Goal: Information Seeking & Learning: Learn about a topic

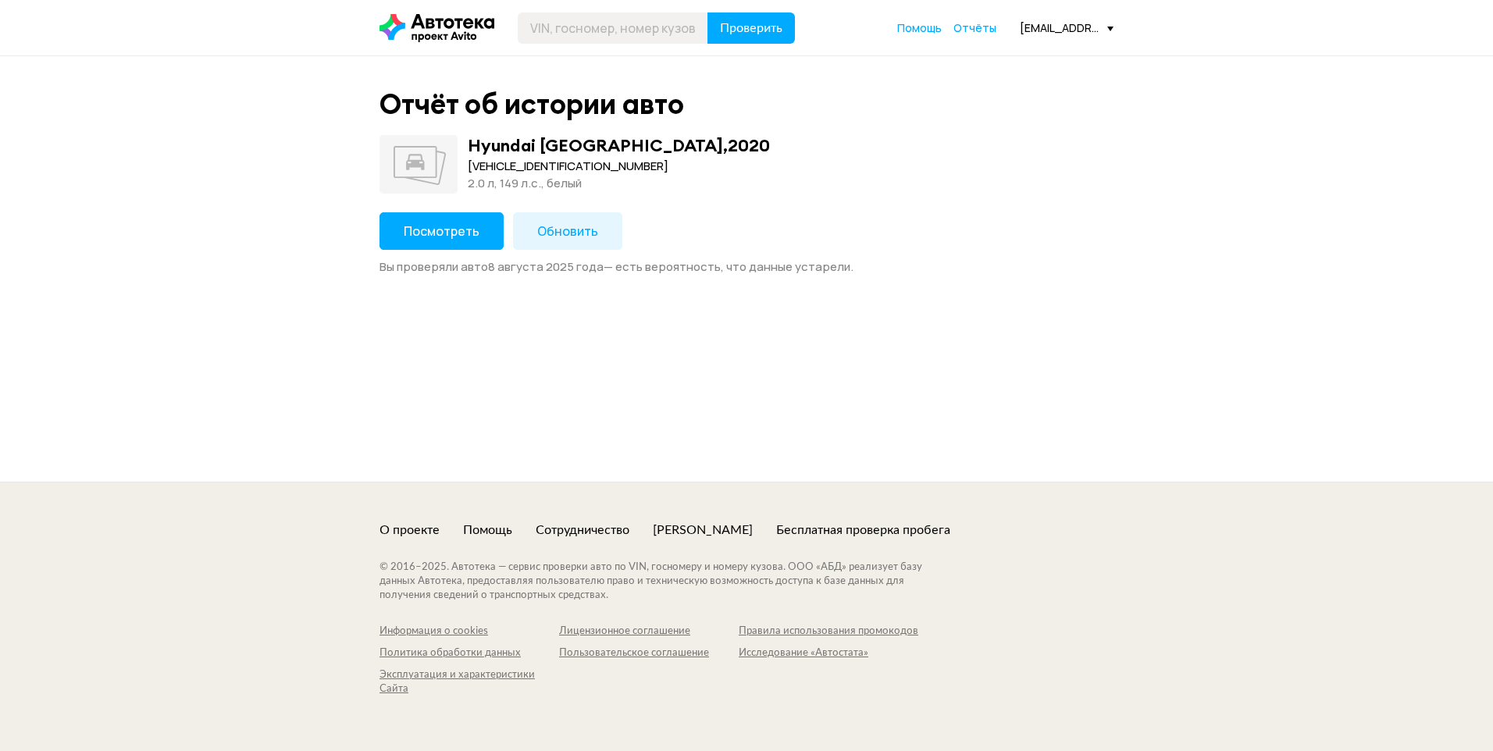
click at [440, 234] on span "Посмотреть" at bounding box center [442, 231] width 76 height 17
click at [433, 238] on span "Посмотреть" at bounding box center [442, 231] width 76 height 17
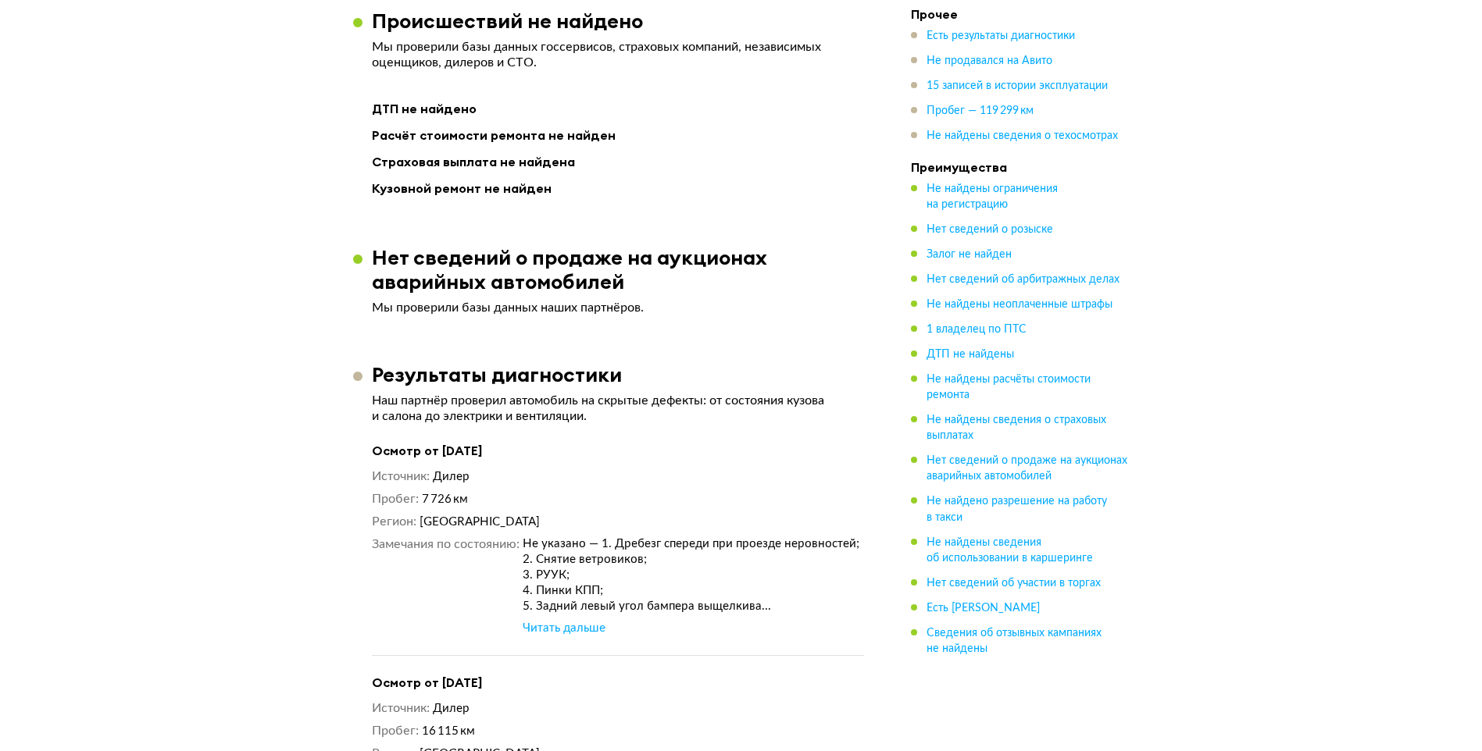
scroll to position [1874, 0]
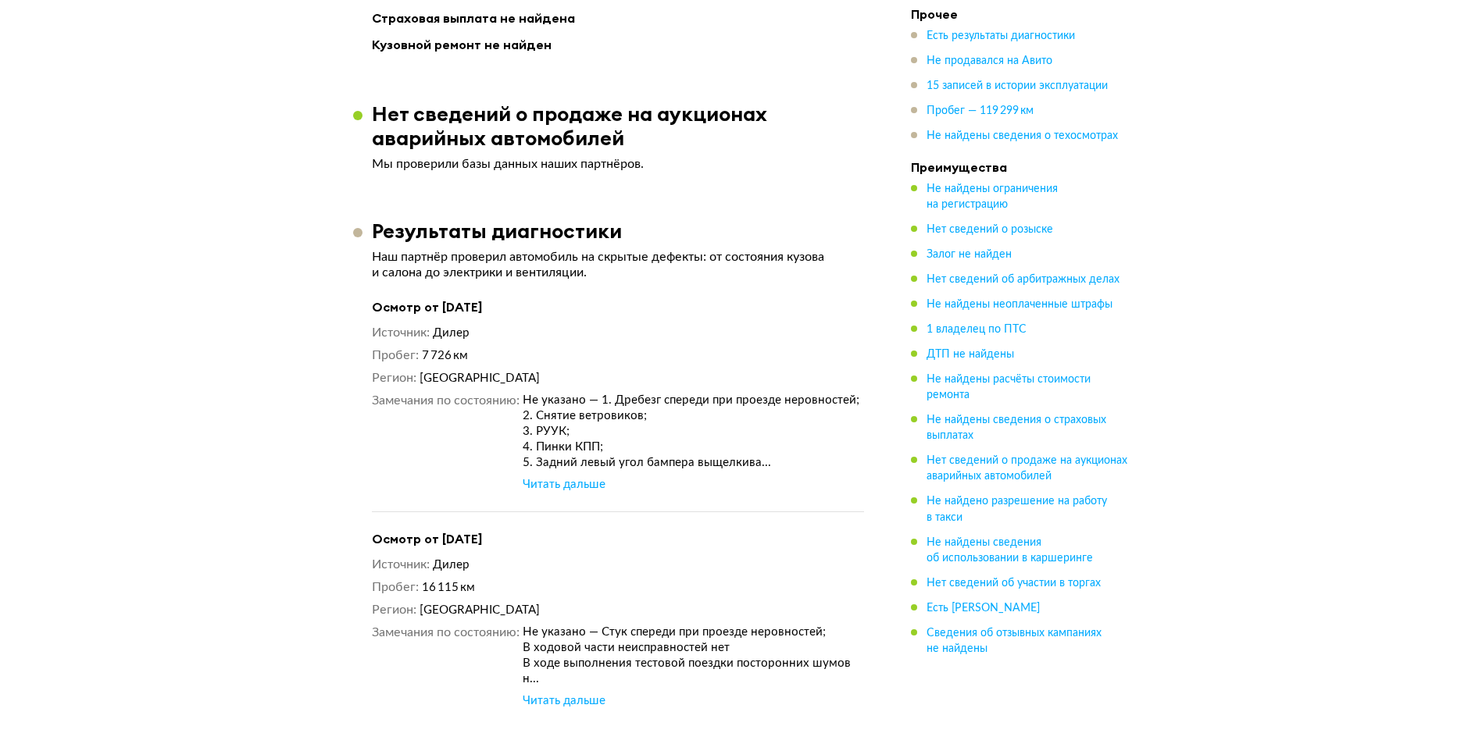
click at [582, 477] on div "Читать дальше" at bounding box center [564, 485] width 83 height 16
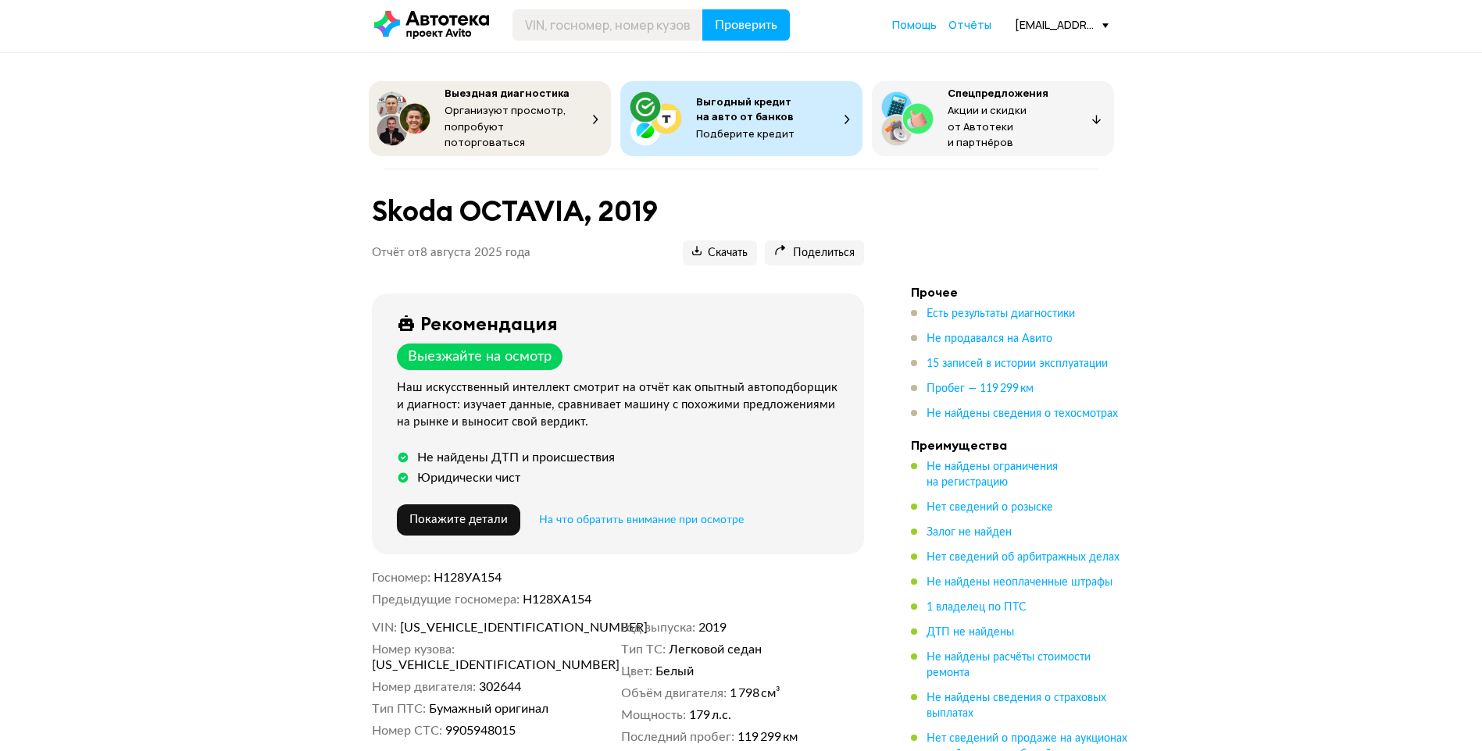
scroll to position [0, 0]
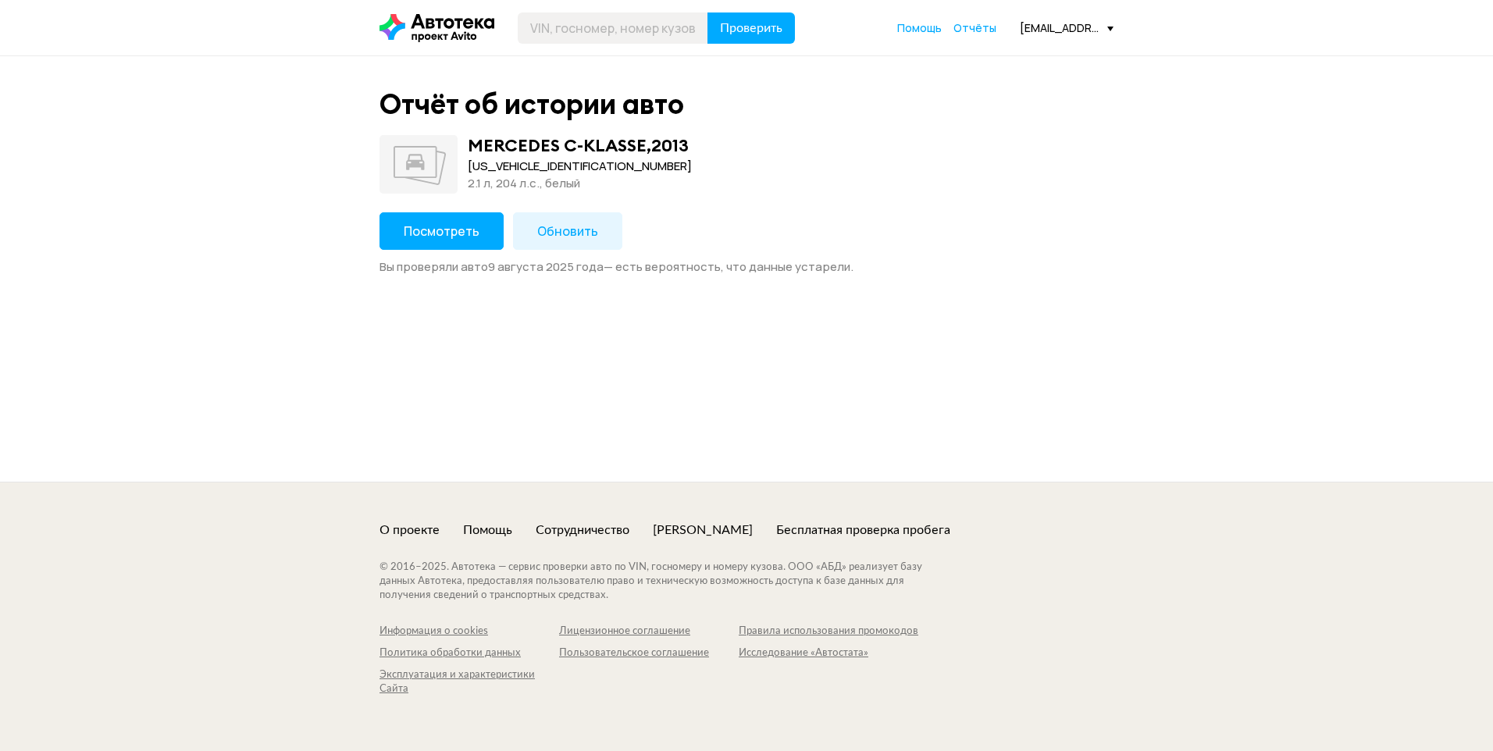
click at [452, 242] on button "Посмотреть" at bounding box center [442, 230] width 124 height 37
click at [445, 205] on div "Отчёт об истории авто MERCEDES E-KLASSE , 2015 WDD2120341B147753 2.0 л, 184 л.c…" at bounding box center [747, 180] width 750 height 187
click at [444, 230] on span "Посмотреть" at bounding box center [442, 231] width 76 height 17
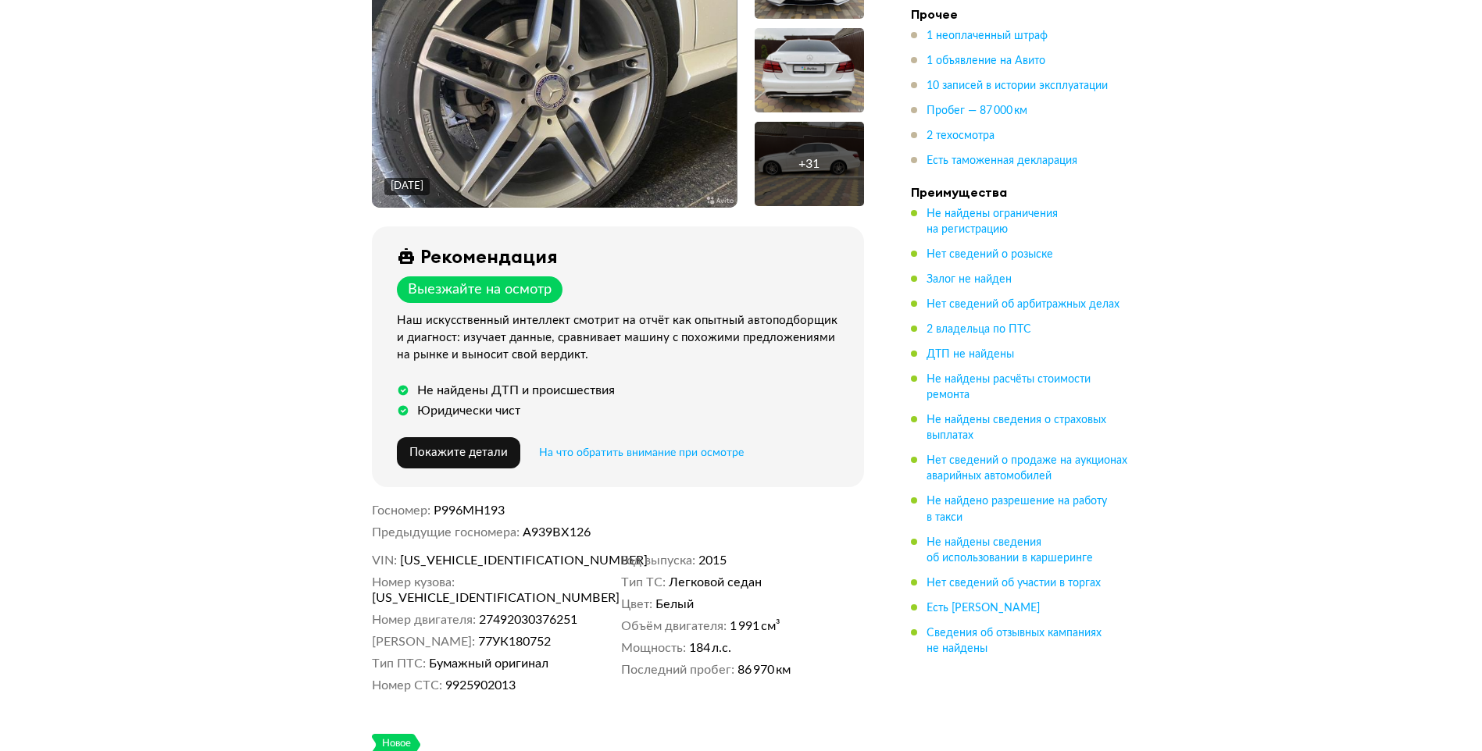
scroll to position [234, 0]
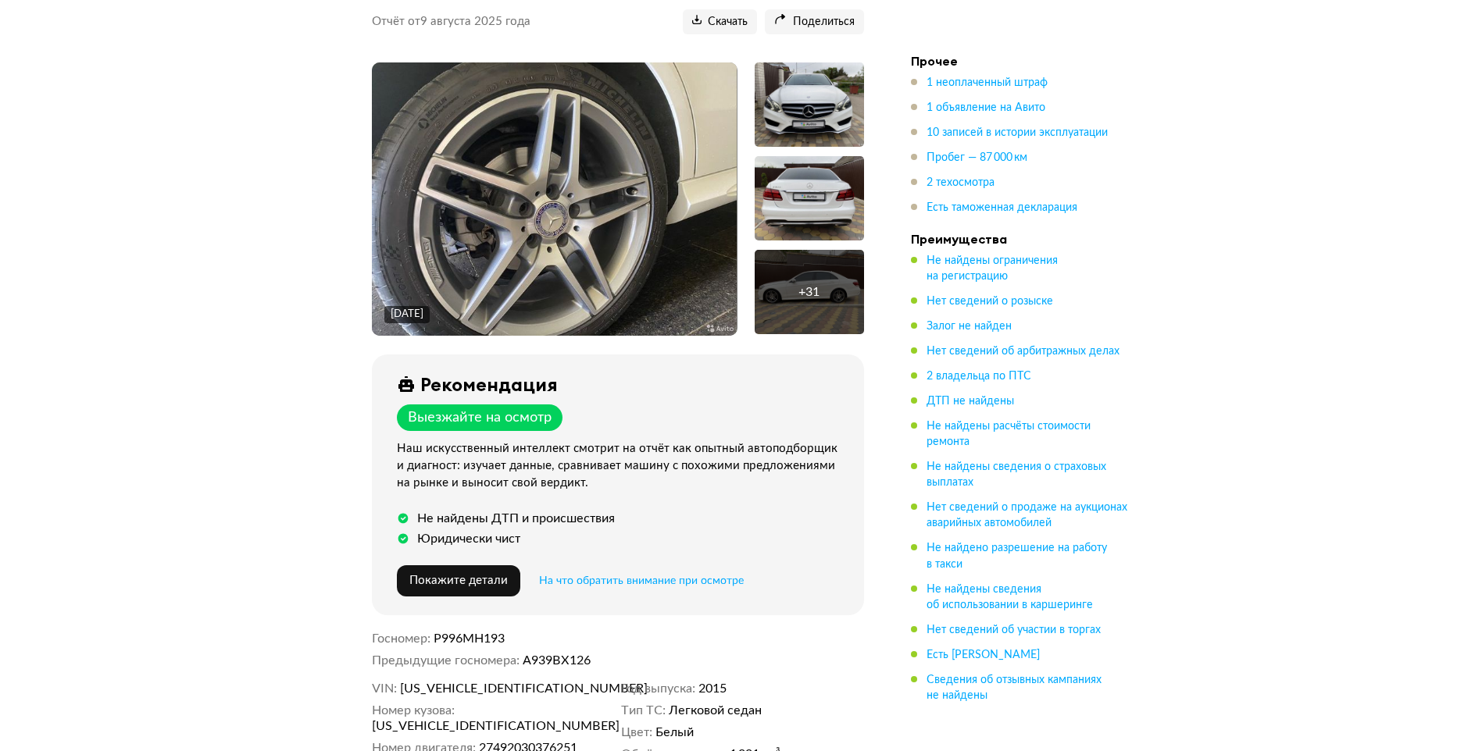
click at [795, 260] on div "+ 31" at bounding box center [808, 292] width 109 height 84
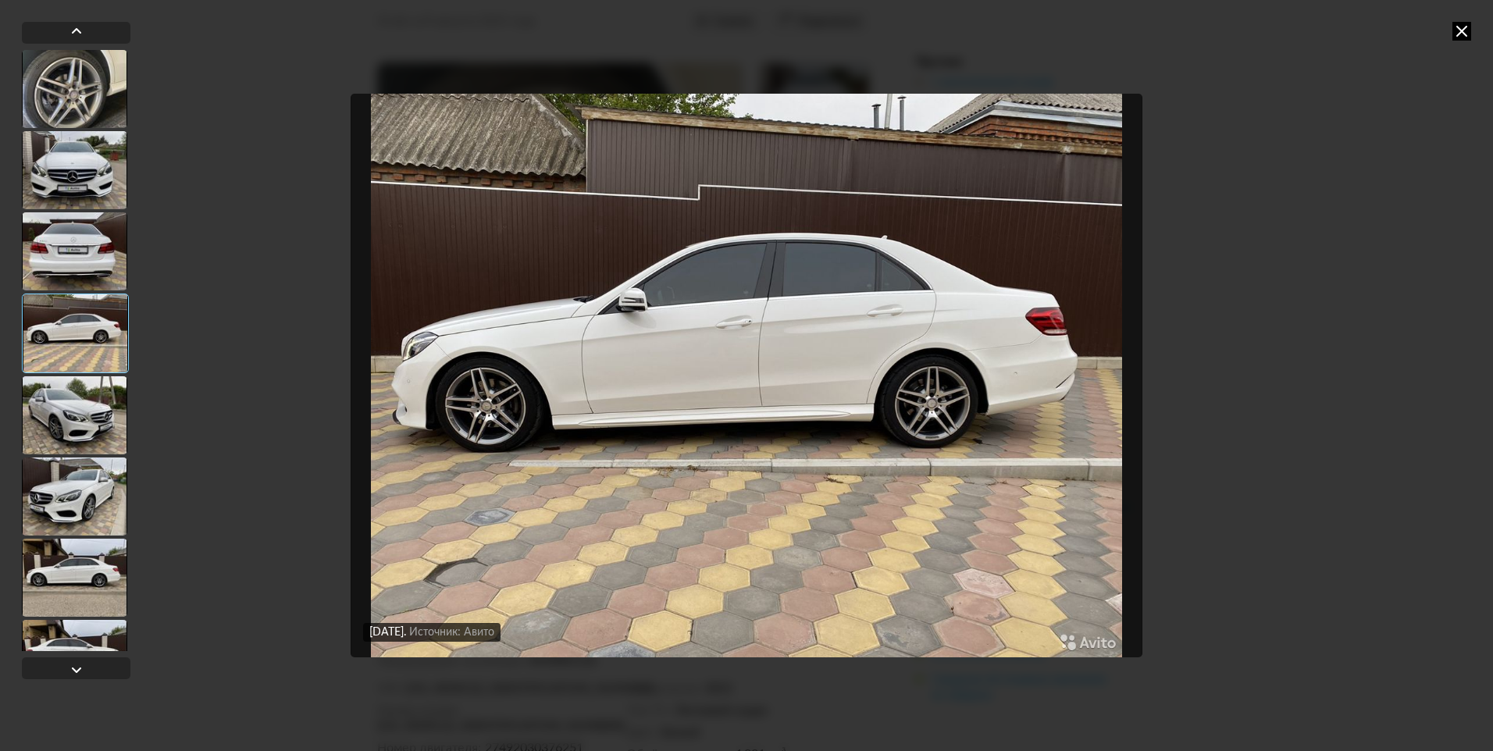
drag, startPoint x: 63, startPoint y: 491, endPoint x: 79, endPoint y: 472, distance: 25.0
click at [64, 491] on div at bounding box center [74, 497] width 105 height 78
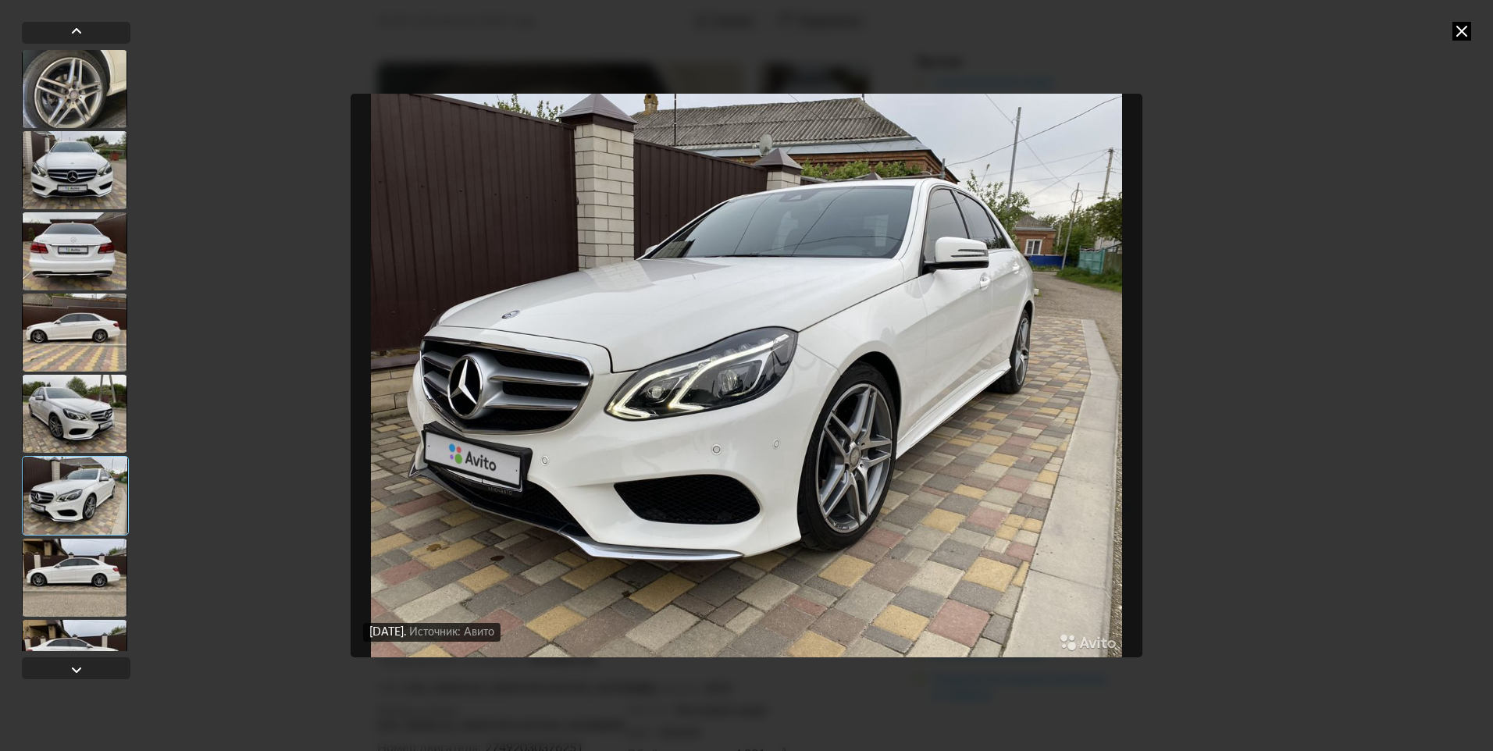
click at [86, 432] on div at bounding box center [74, 414] width 105 height 78
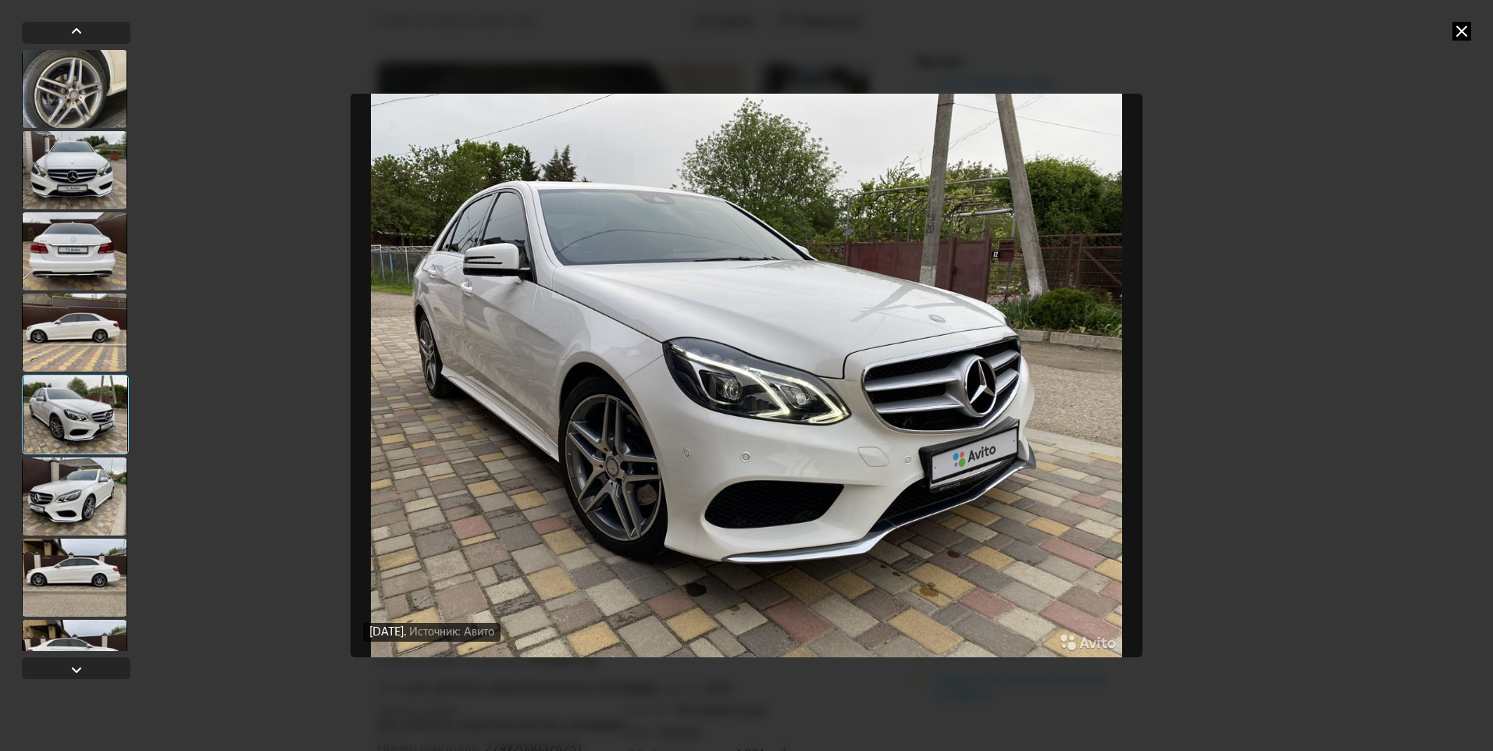
drag, startPoint x: 76, startPoint y: 326, endPoint x: 75, endPoint y: 281, distance: 45.3
click at [76, 324] on div at bounding box center [74, 333] width 105 height 78
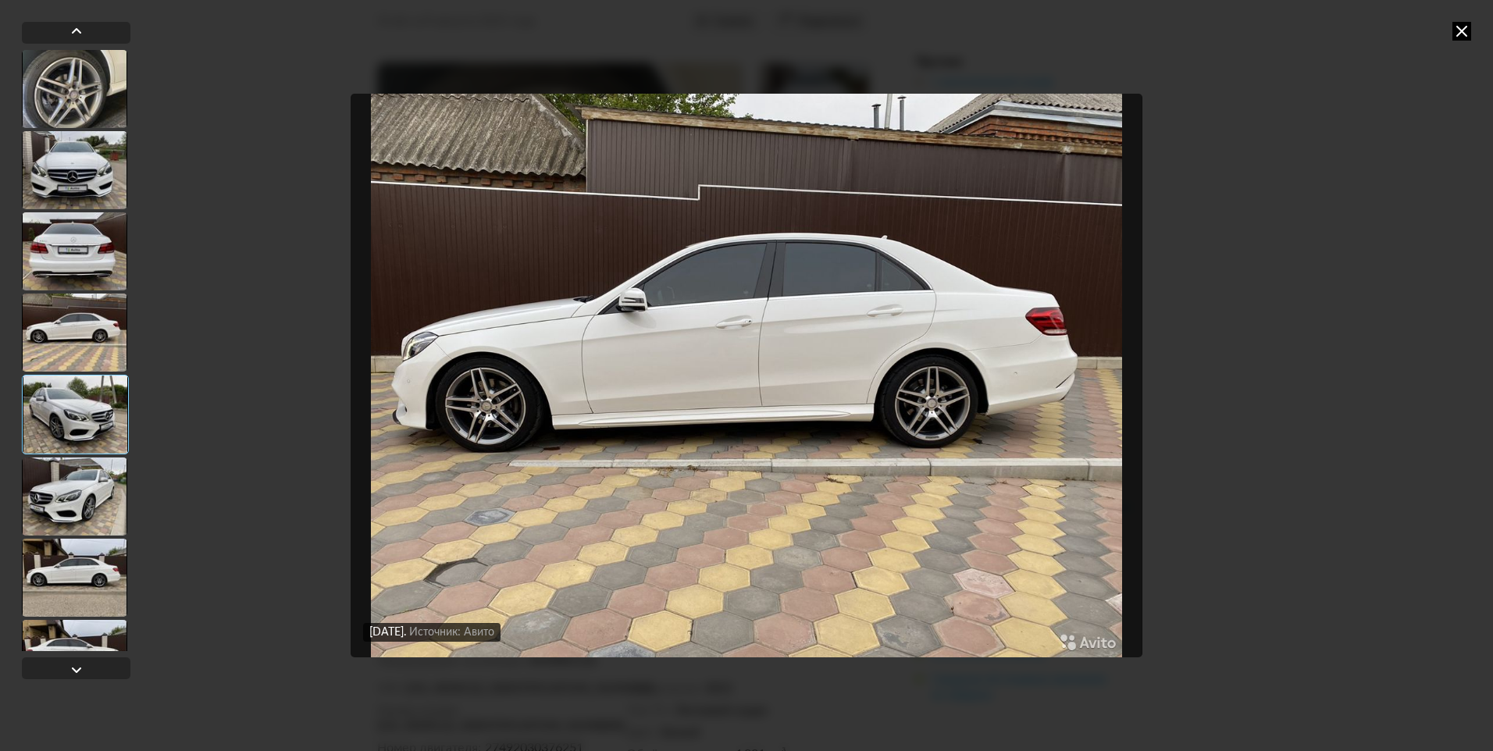
drag, startPoint x: 69, startPoint y: 251, endPoint x: 65, endPoint y: 209, distance: 42.4
click at [69, 242] on div at bounding box center [74, 251] width 105 height 78
drag, startPoint x: 66, startPoint y: 192, endPoint x: 90, endPoint y: 204, distance: 26.9
click at [72, 192] on div at bounding box center [74, 170] width 105 height 78
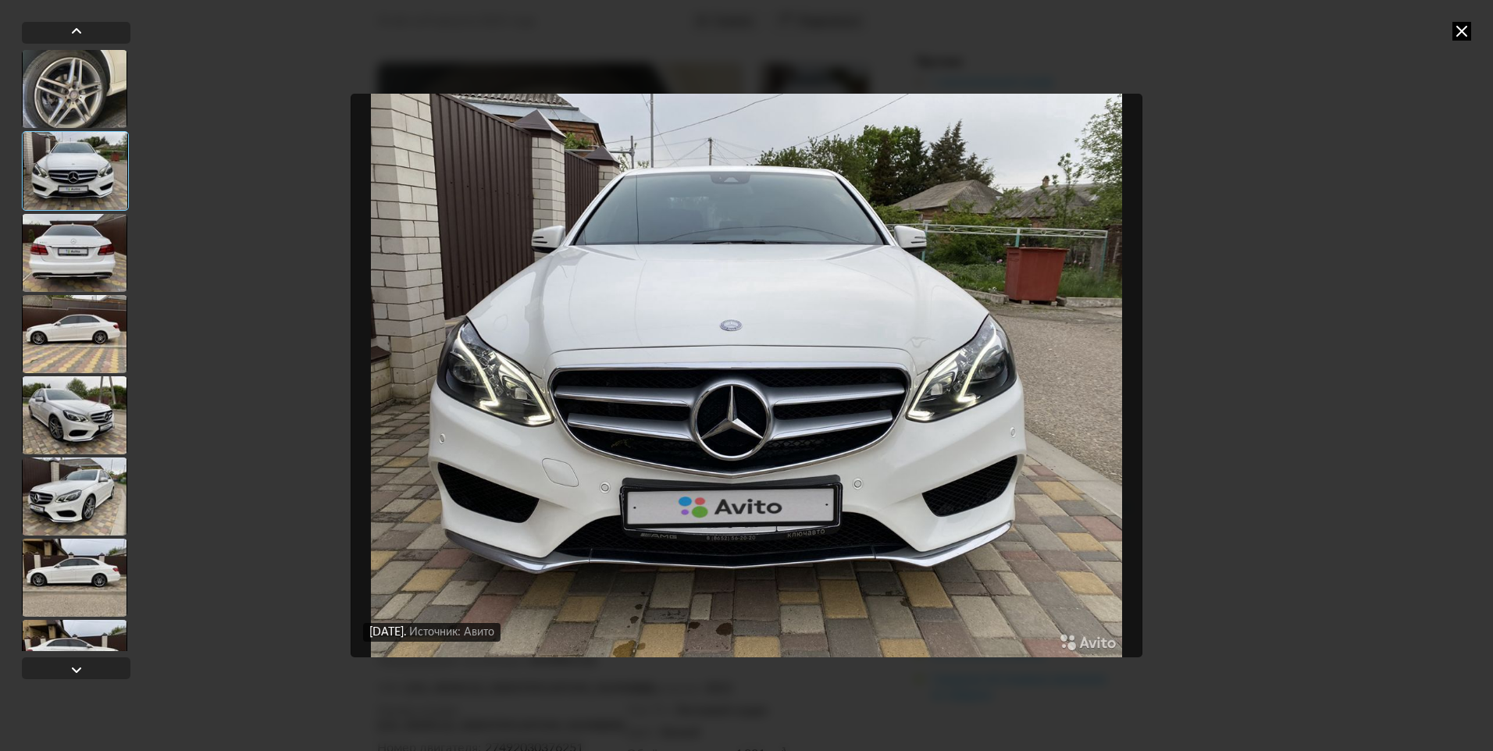
click at [1467, 31] on icon at bounding box center [1462, 31] width 19 height 19
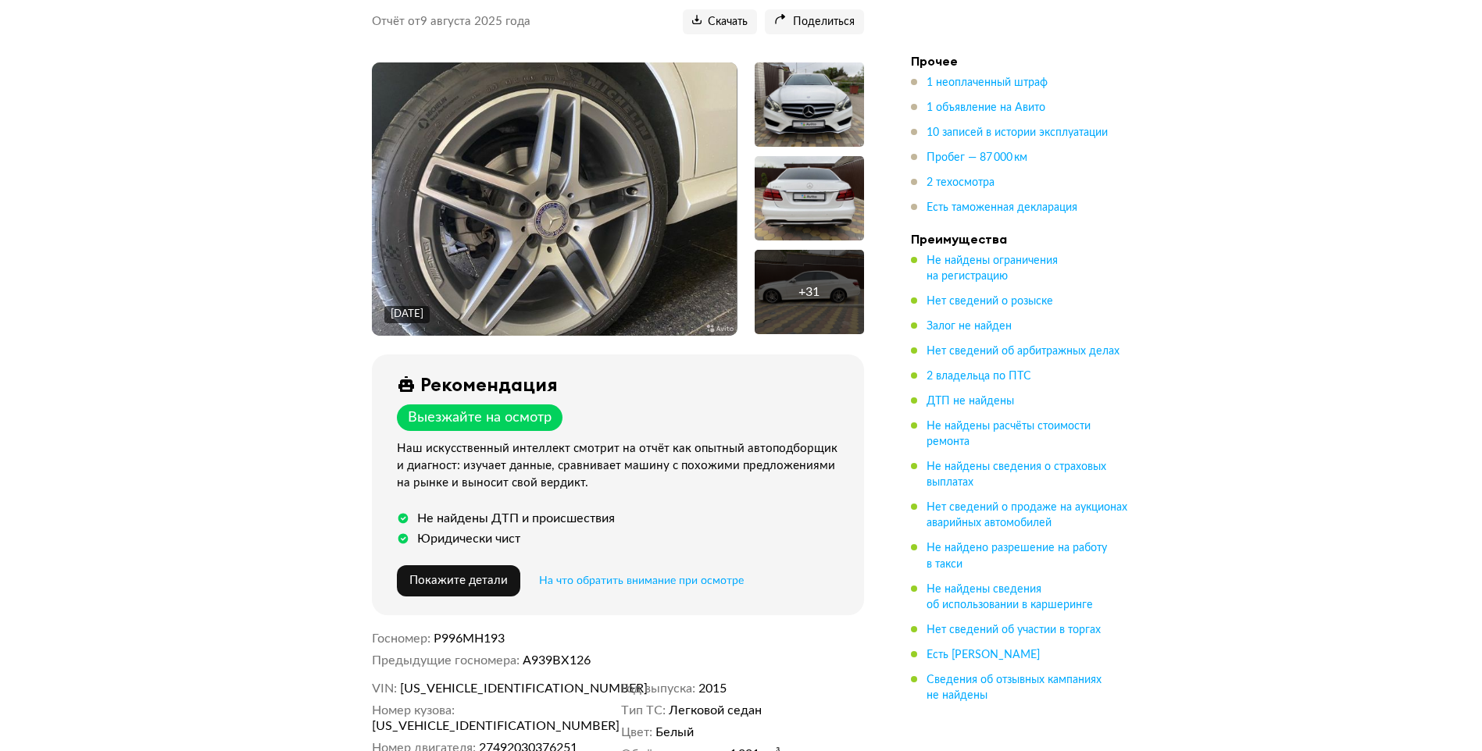
click at [811, 98] on div at bounding box center [808, 104] width 109 height 84
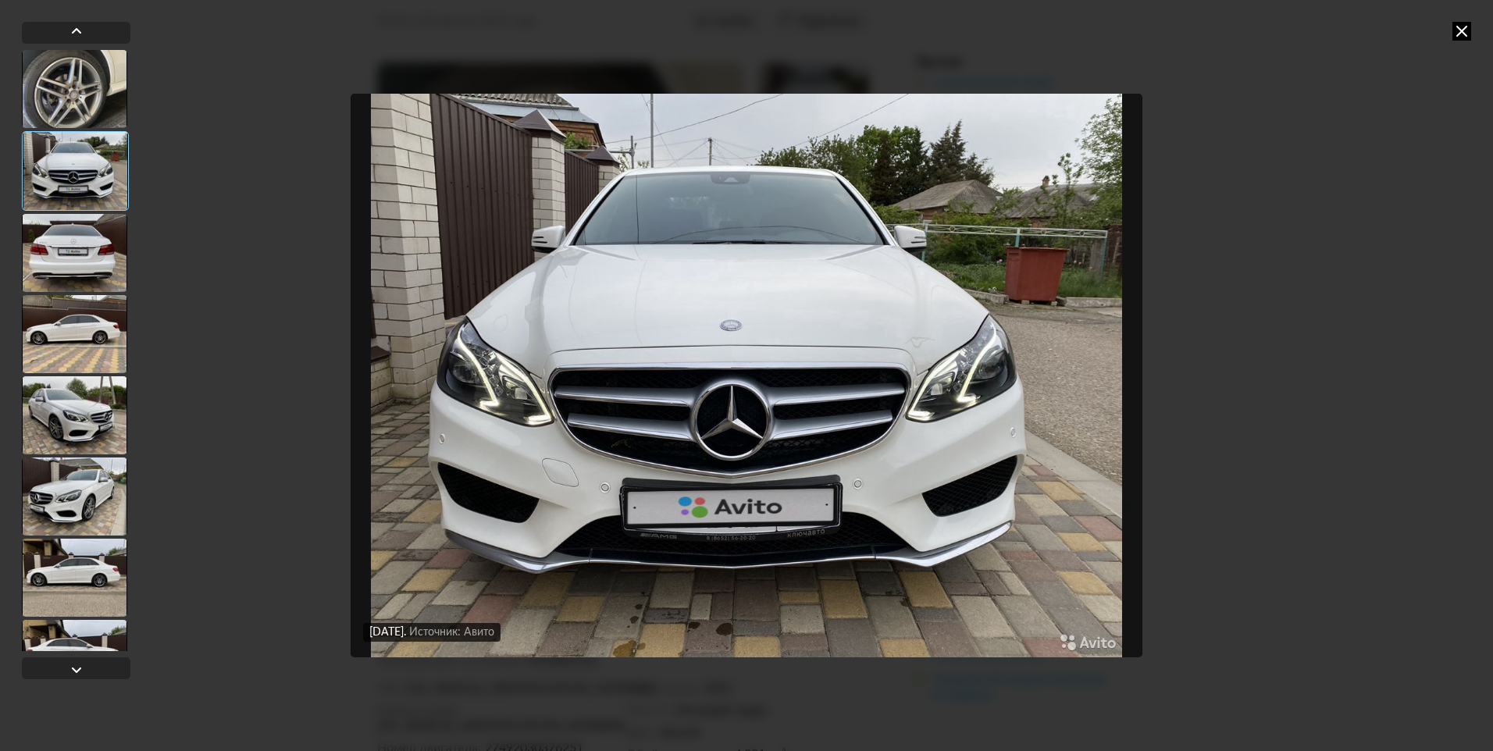
click at [1456, 34] on icon at bounding box center [1462, 31] width 19 height 19
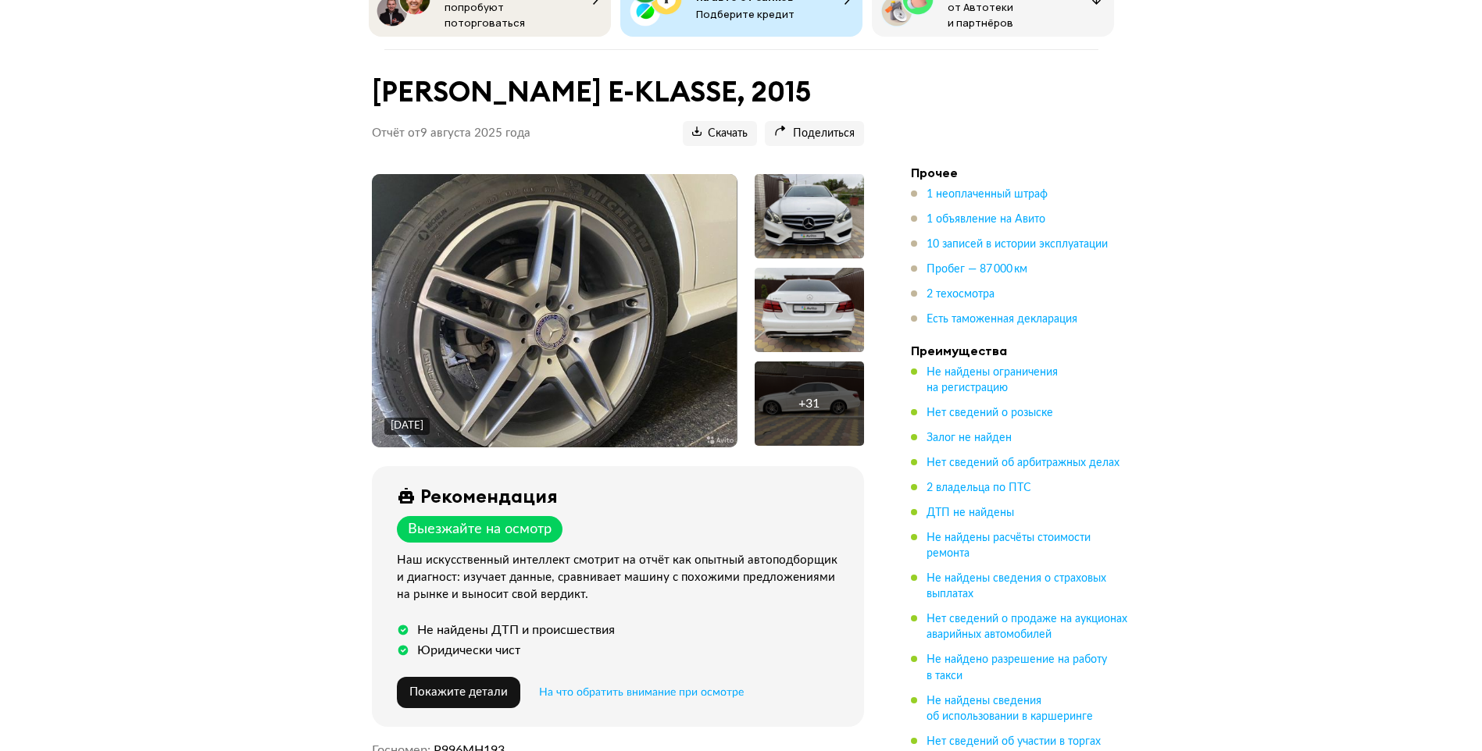
scroll to position [0, 0]
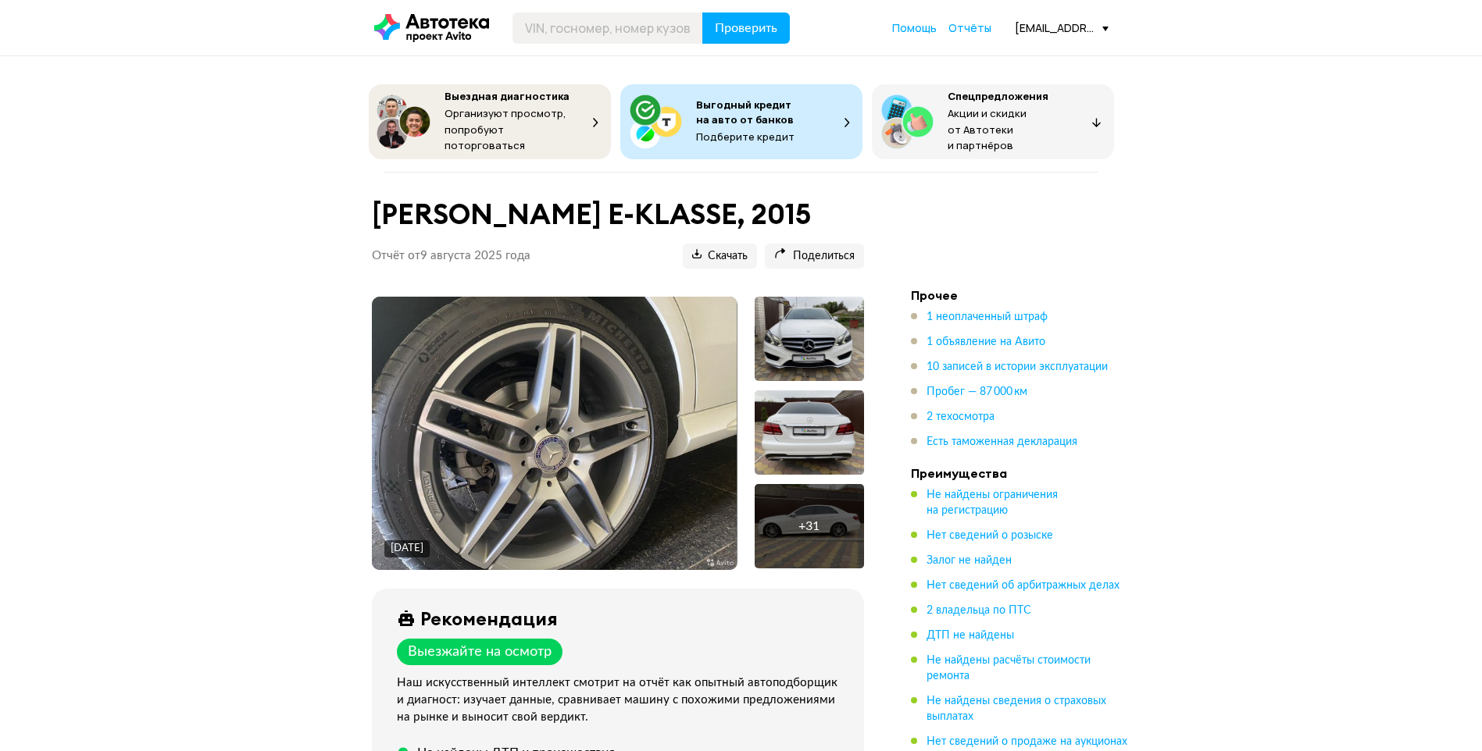
click at [817, 323] on div at bounding box center [808, 339] width 109 height 84
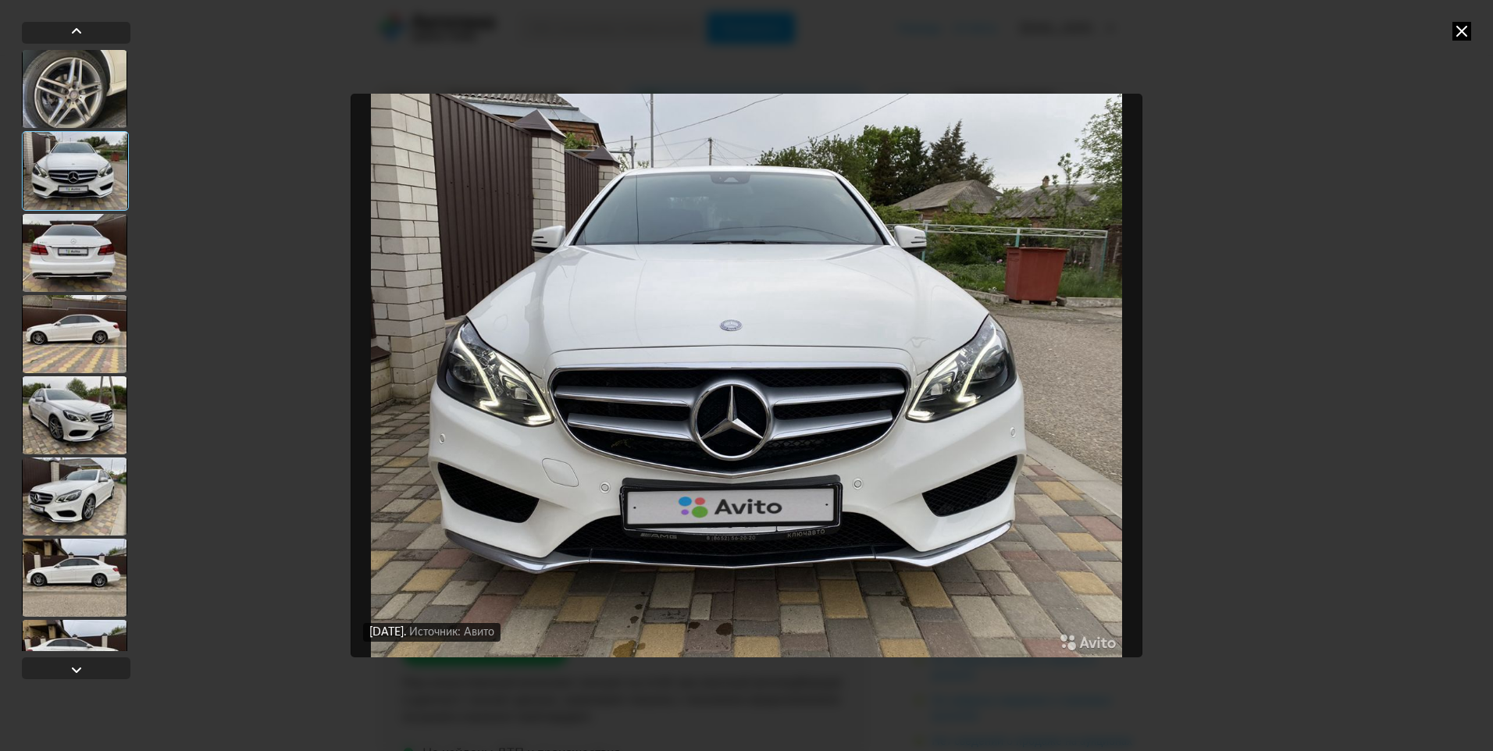
click at [116, 395] on div at bounding box center [74, 415] width 105 height 78
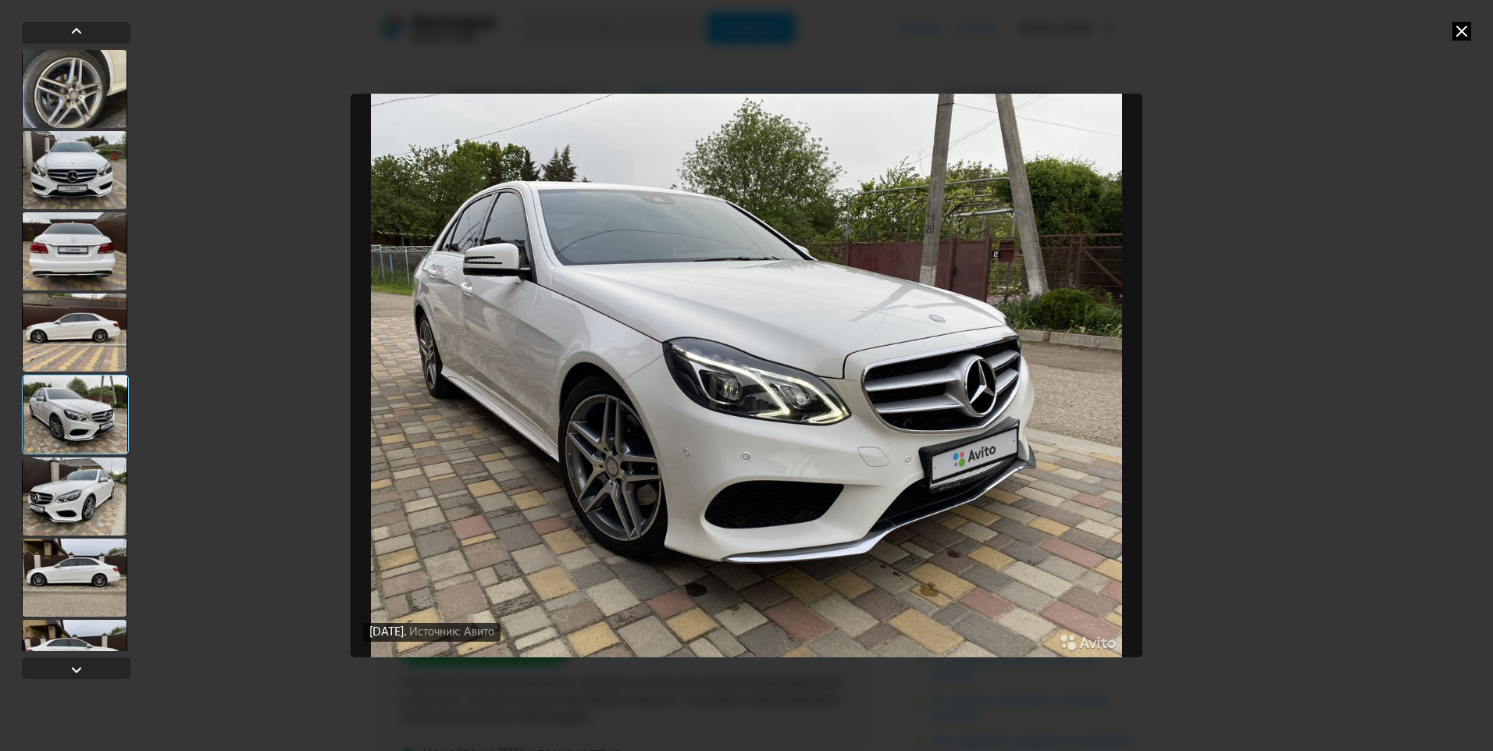
drag, startPoint x: 48, startPoint y: 474, endPoint x: 84, endPoint y: 491, distance: 39.1
click at [48, 475] on div at bounding box center [74, 497] width 105 height 78
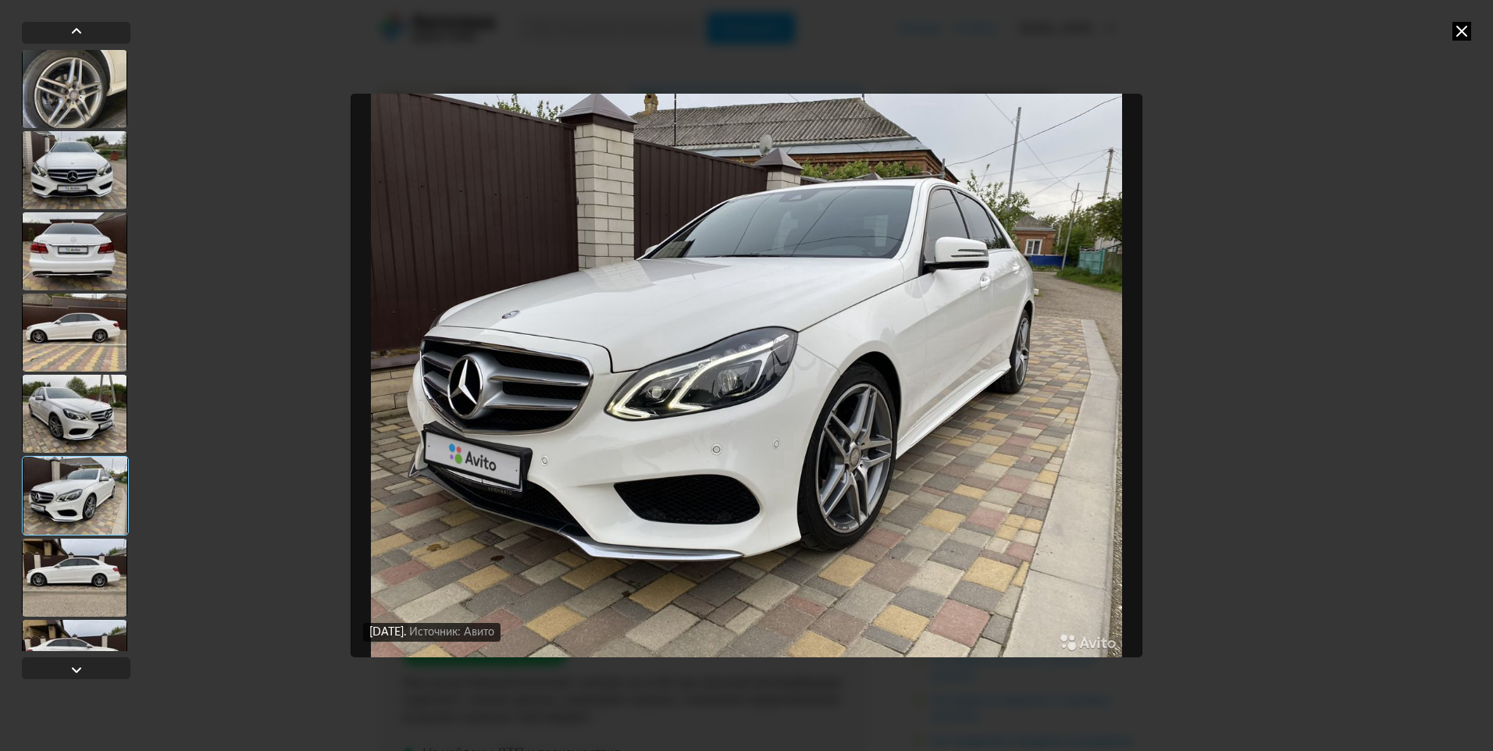
click at [1467, 30] on icon at bounding box center [1462, 31] width 19 height 19
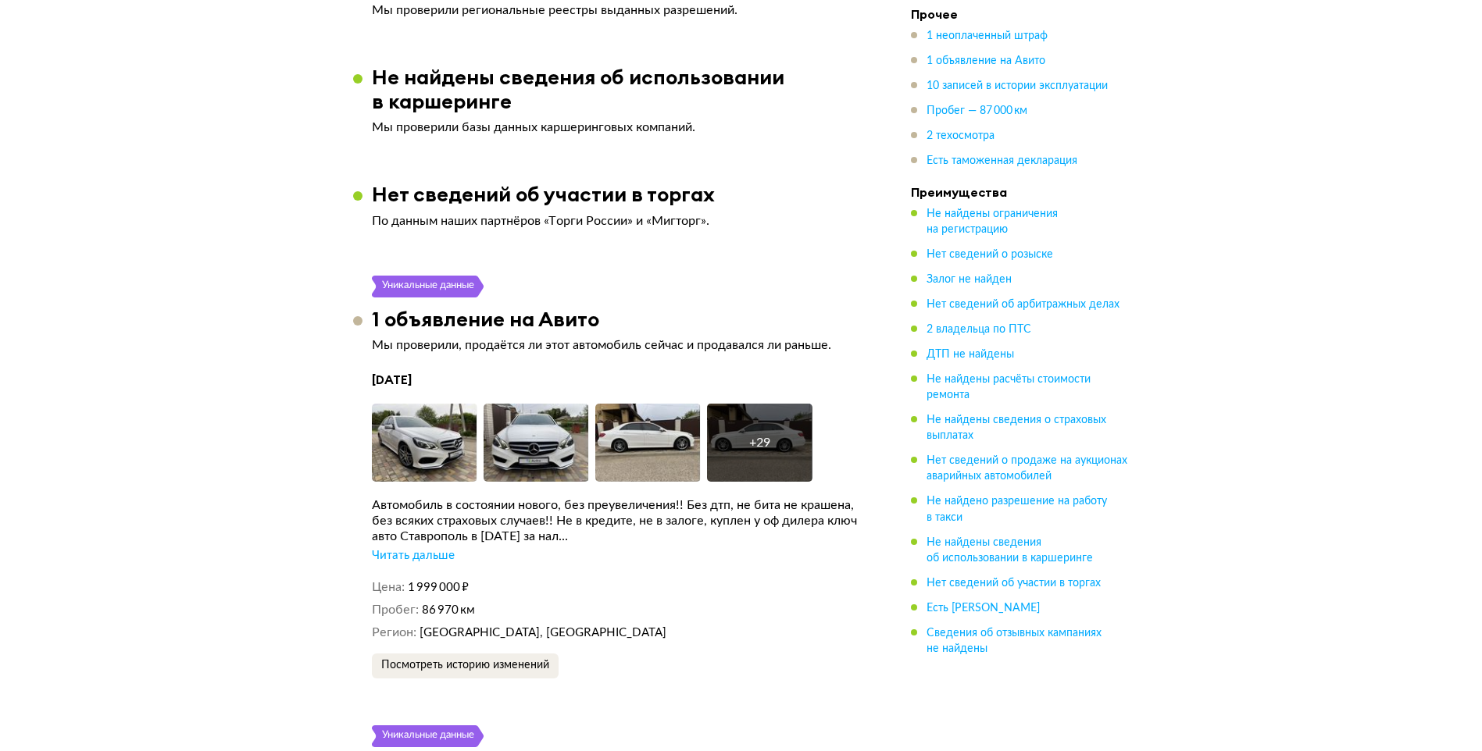
scroll to position [2734, 0]
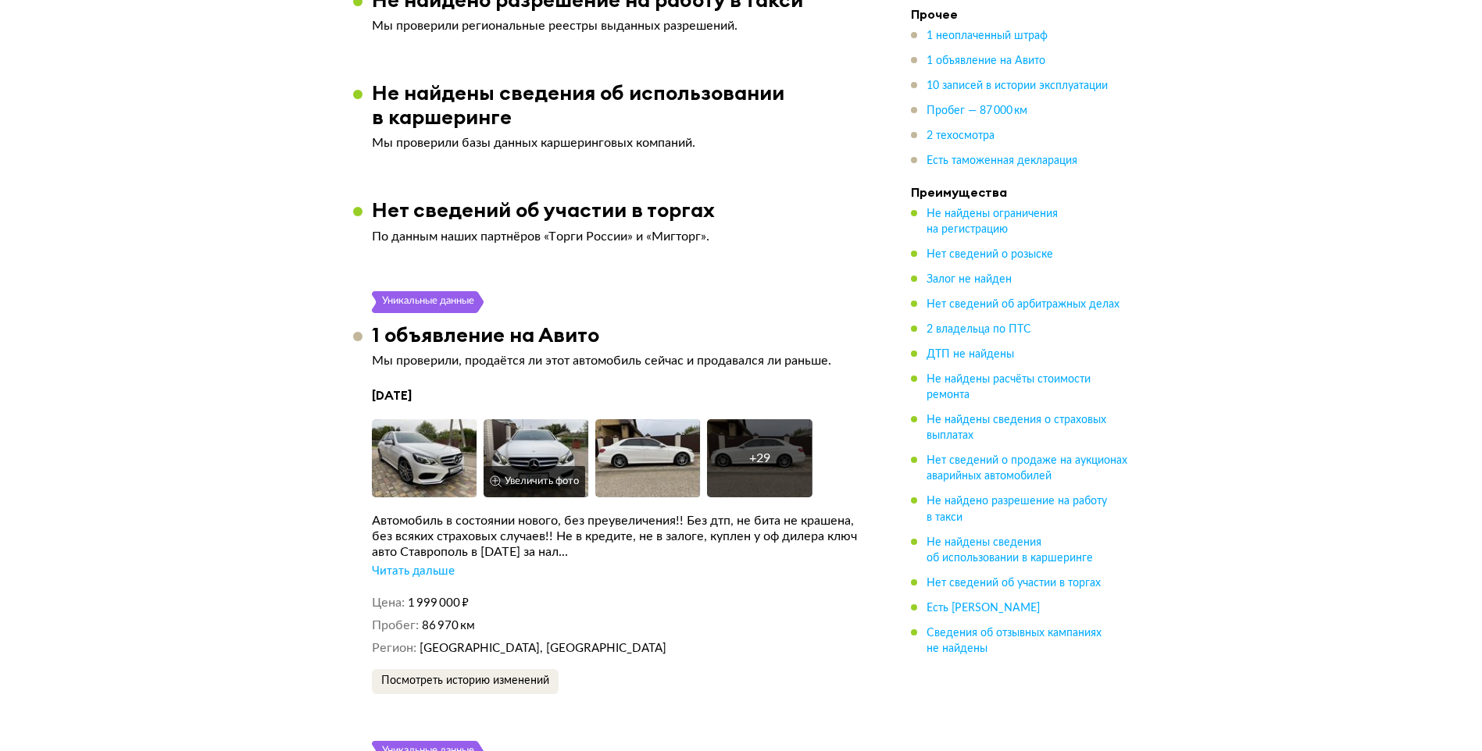
click at [491, 419] on img at bounding box center [535, 458] width 105 height 78
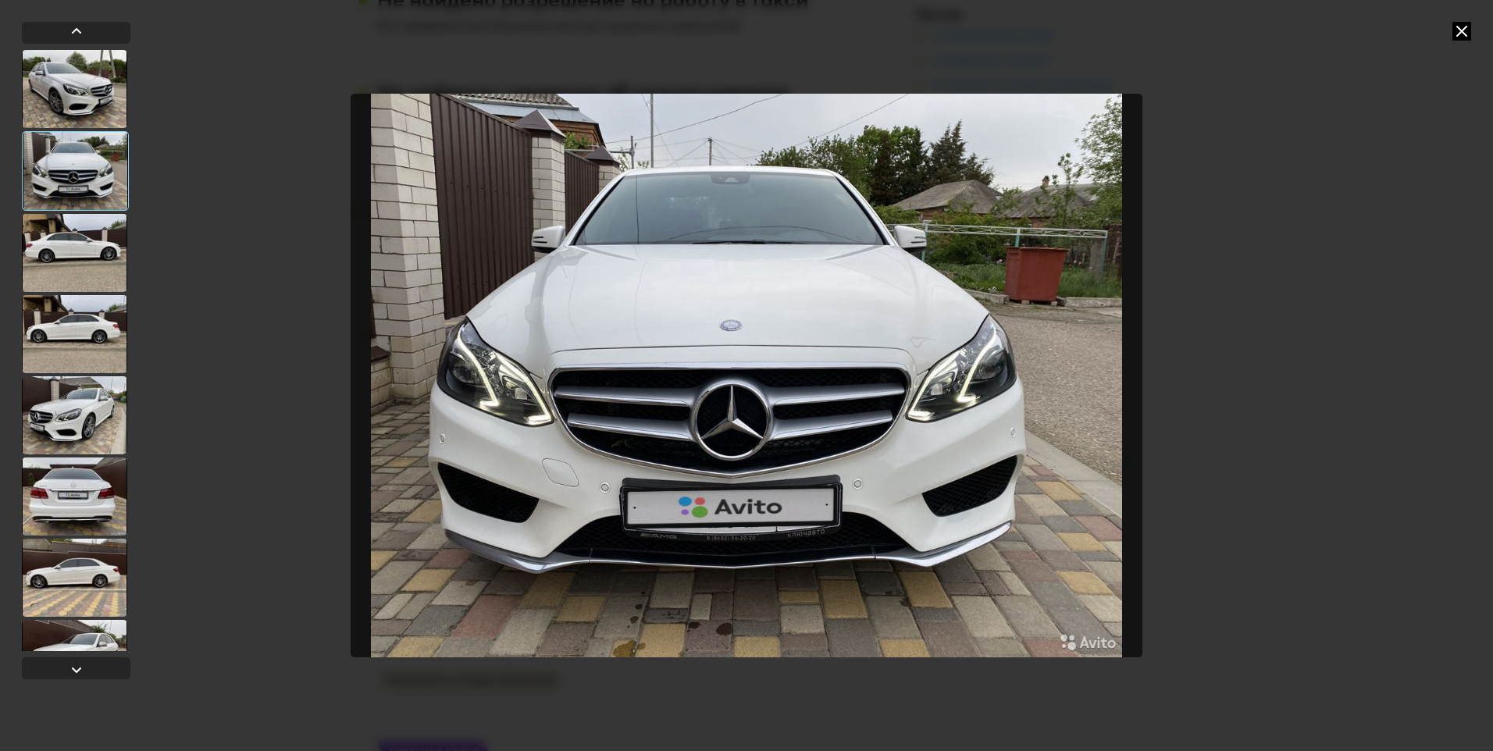
drag, startPoint x: 56, startPoint y: 394, endPoint x: 66, endPoint y: 369, distance: 27.0
click at [58, 391] on div at bounding box center [74, 415] width 105 height 78
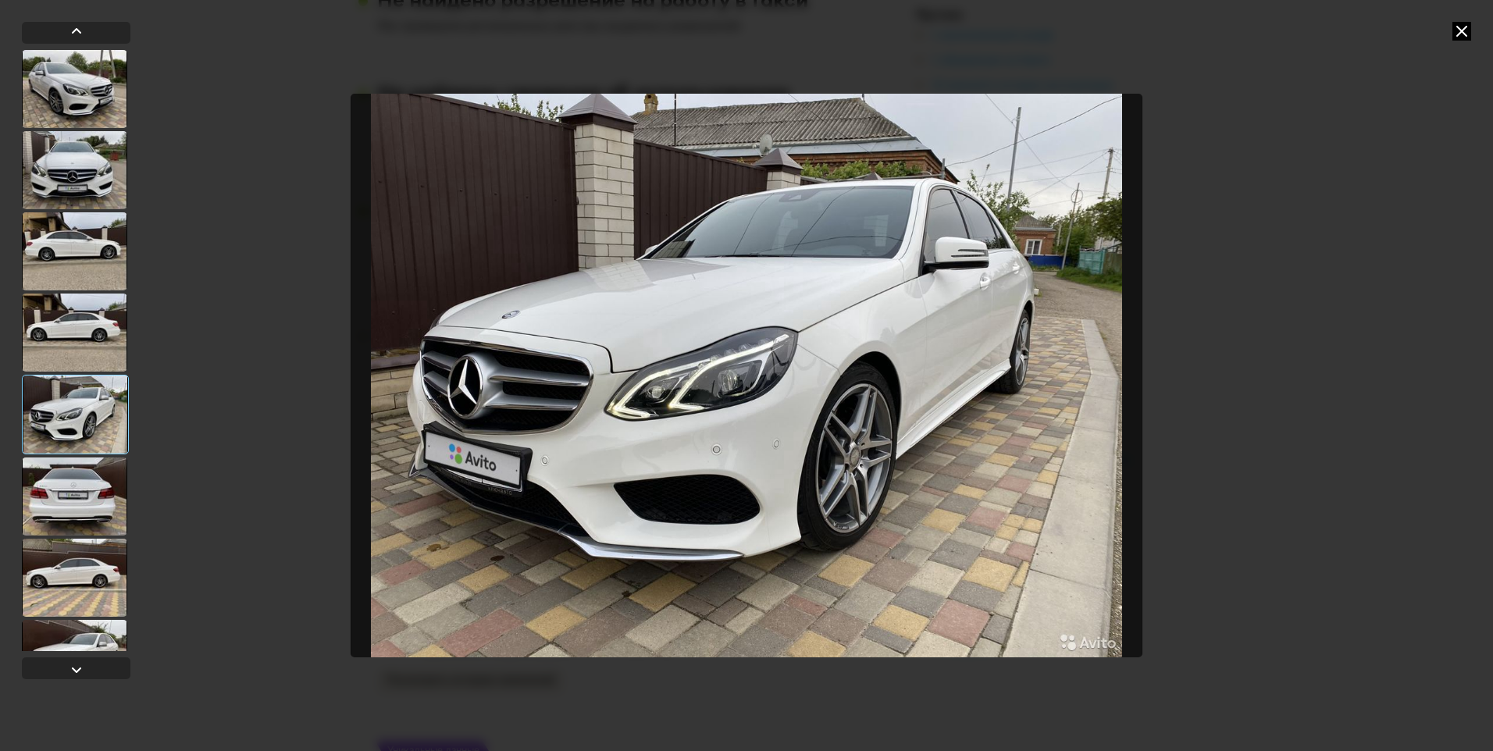
drag, startPoint x: 71, startPoint y: 313, endPoint x: 74, endPoint y: 297, distance: 16.7
click at [71, 312] on div at bounding box center [74, 333] width 105 height 78
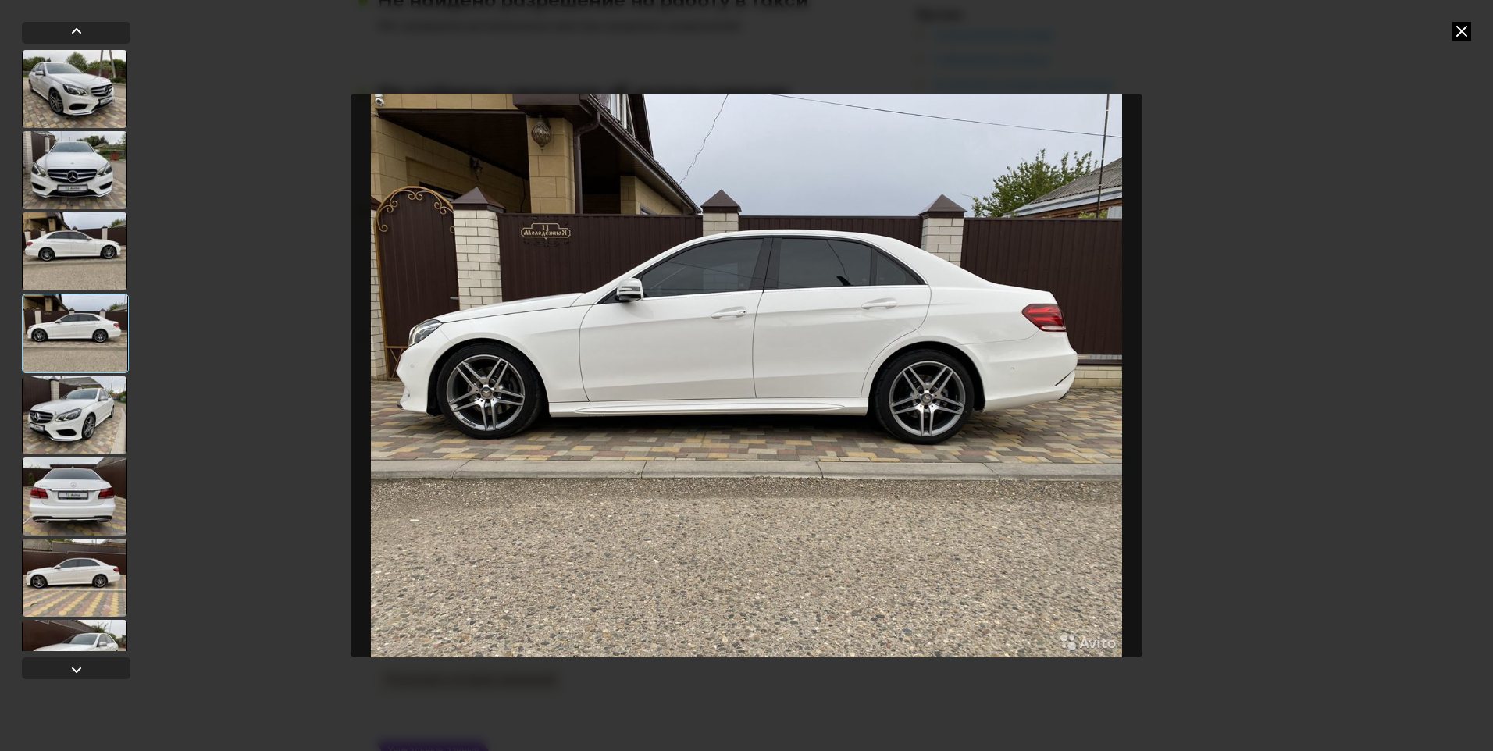
click at [74, 253] on div at bounding box center [74, 251] width 105 height 78
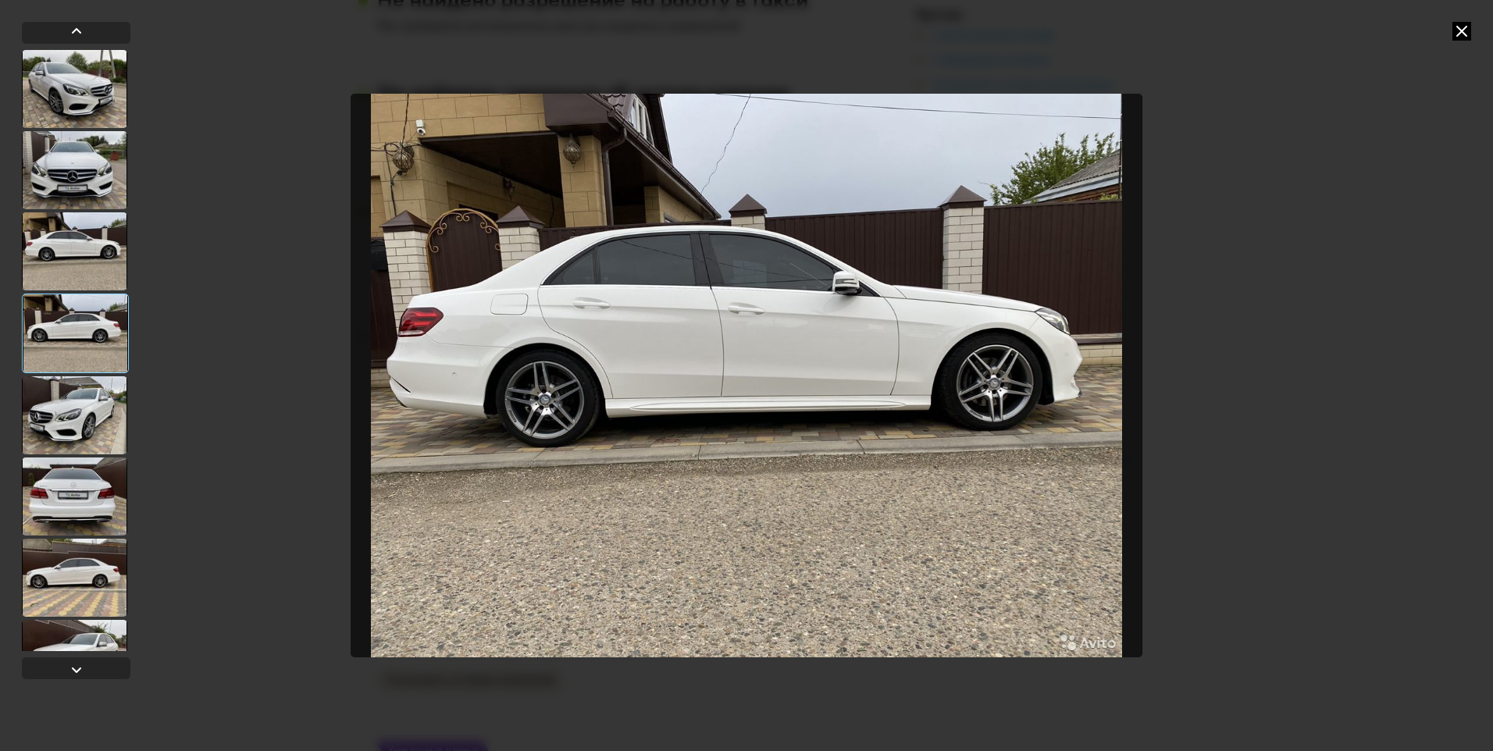
click at [88, 167] on div at bounding box center [74, 170] width 105 height 78
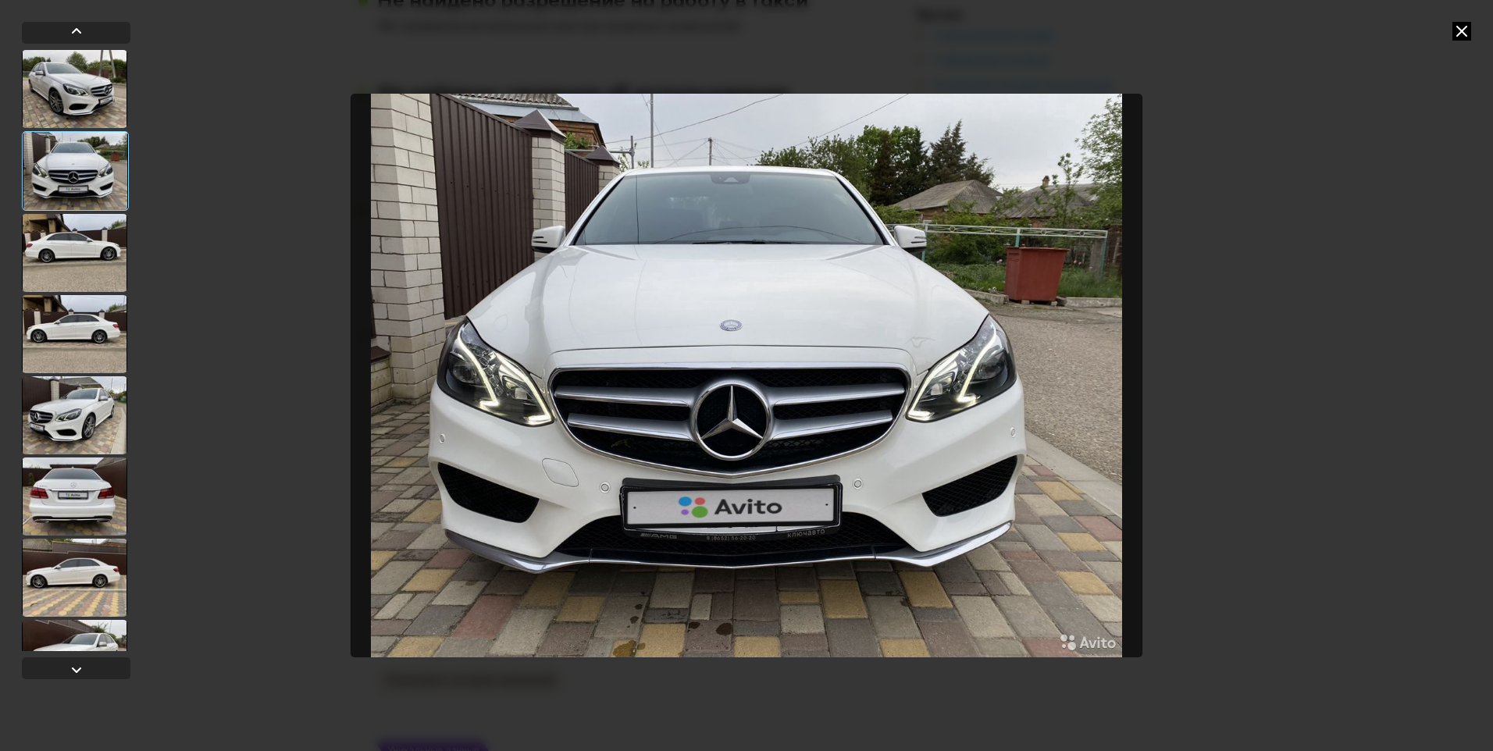
drag, startPoint x: 69, startPoint y: 93, endPoint x: 327, endPoint y: 133, distance: 261.6
click at [70, 92] on div at bounding box center [74, 89] width 105 height 78
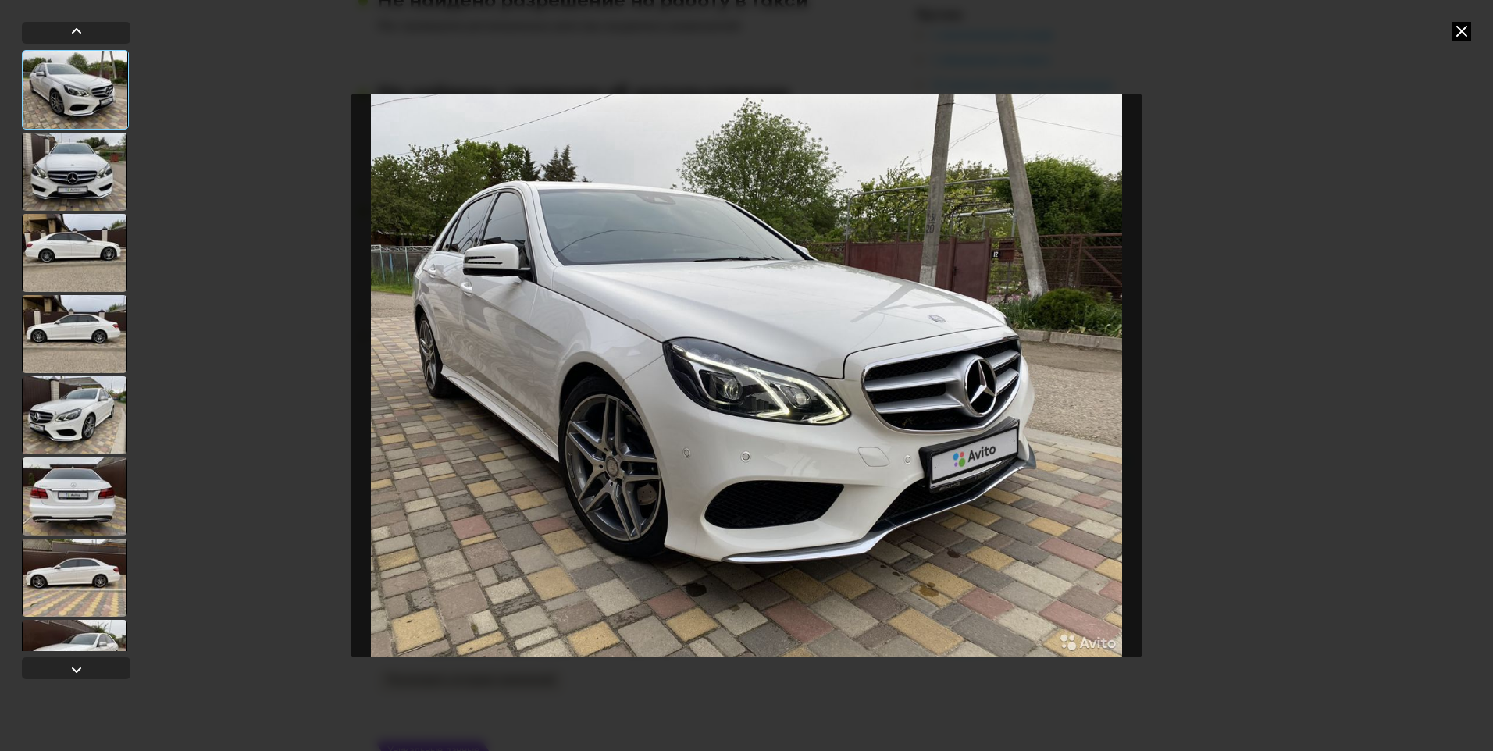
click at [1457, 35] on icon at bounding box center [1462, 31] width 19 height 19
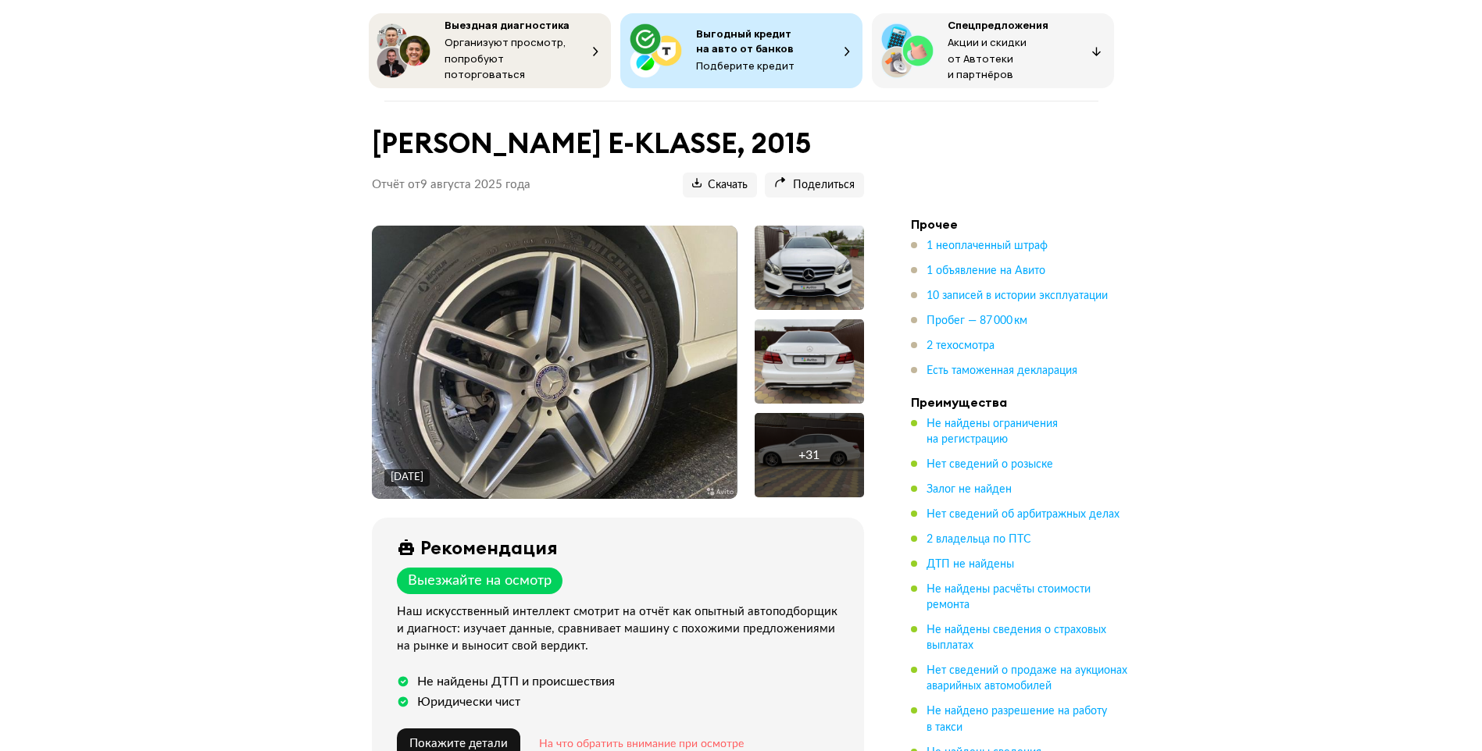
scroll to position [0, 0]
